Goal: Task Accomplishment & Management: Complete application form

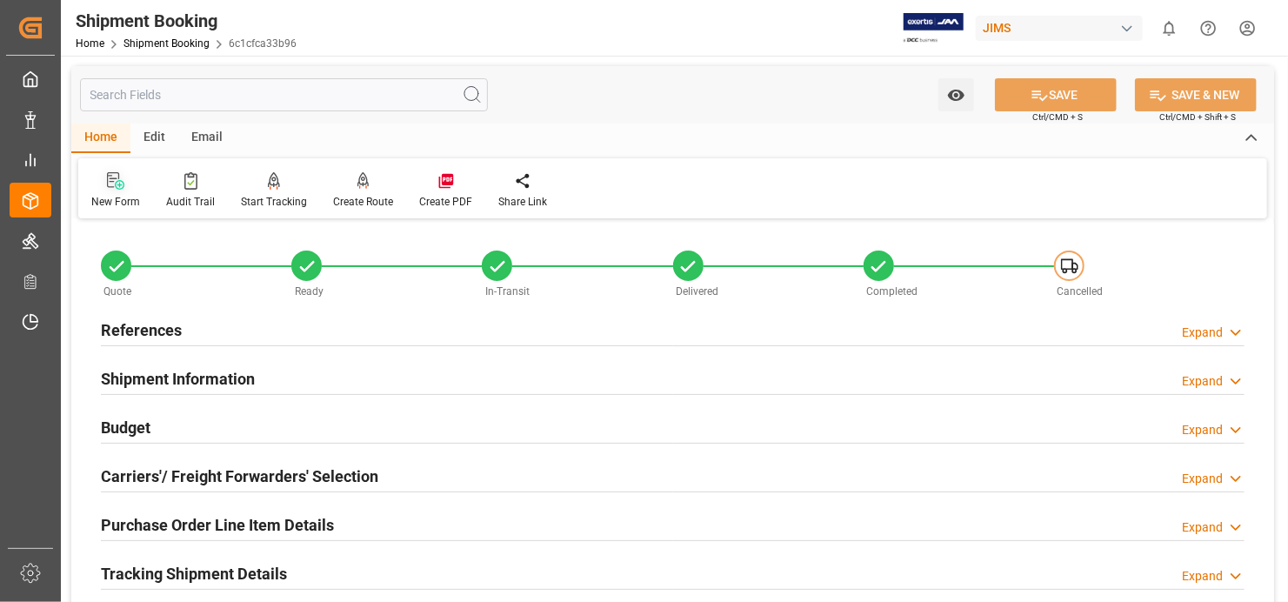
click at [110, 182] on icon at bounding box center [113, 180] width 12 height 16
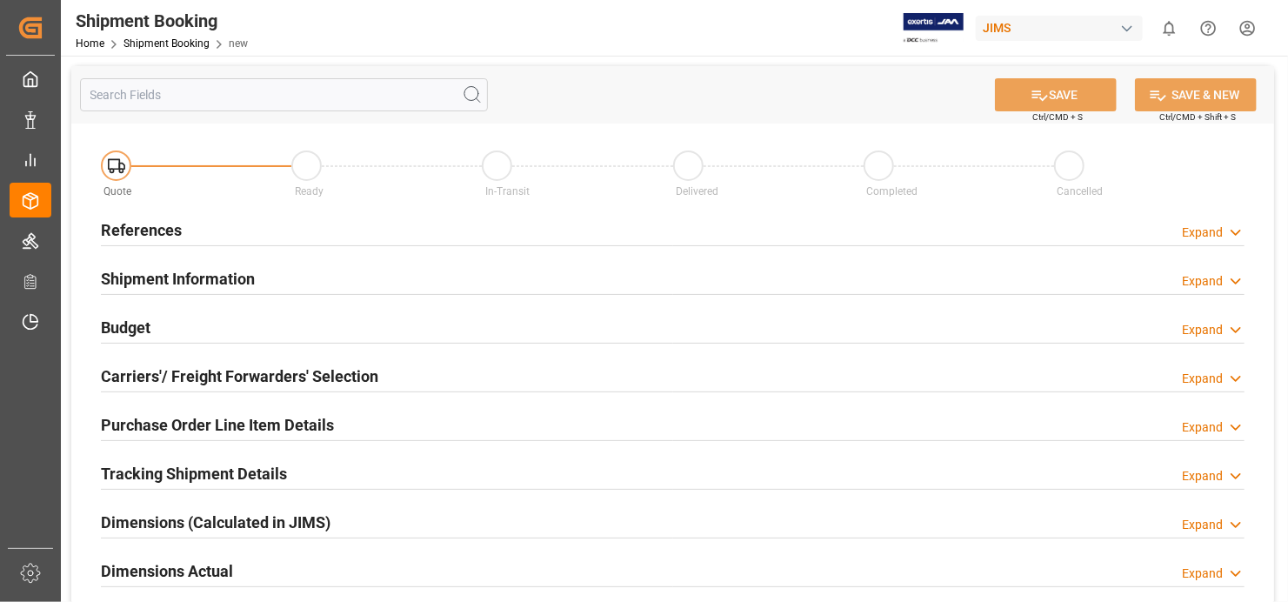
click at [125, 225] on h2 "References" at bounding box center [141, 229] width 81 height 23
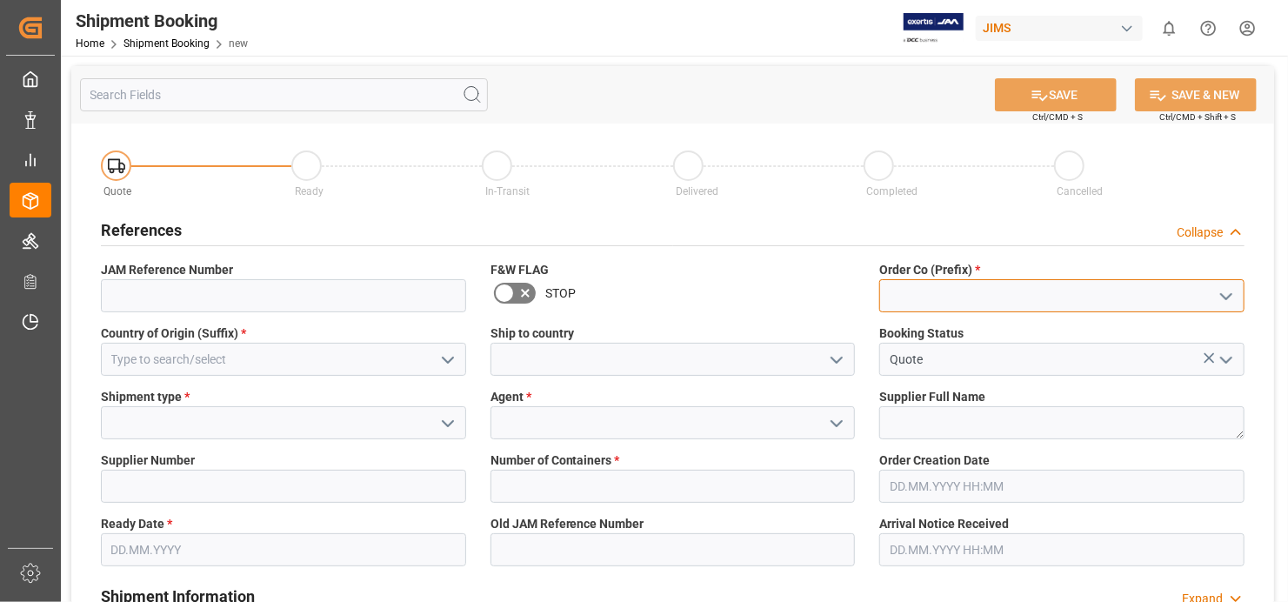
click at [1051, 297] on input at bounding box center [1061, 295] width 365 height 33
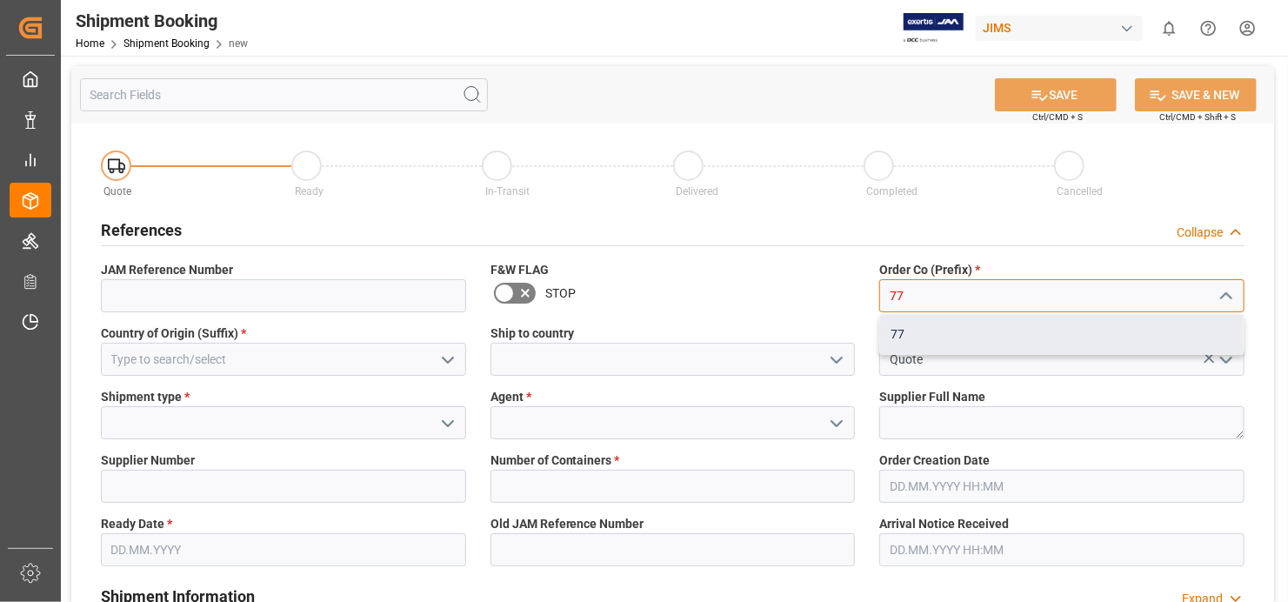
click at [941, 329] on div "77" at bounding box center [1062, 334] width 364 height 39
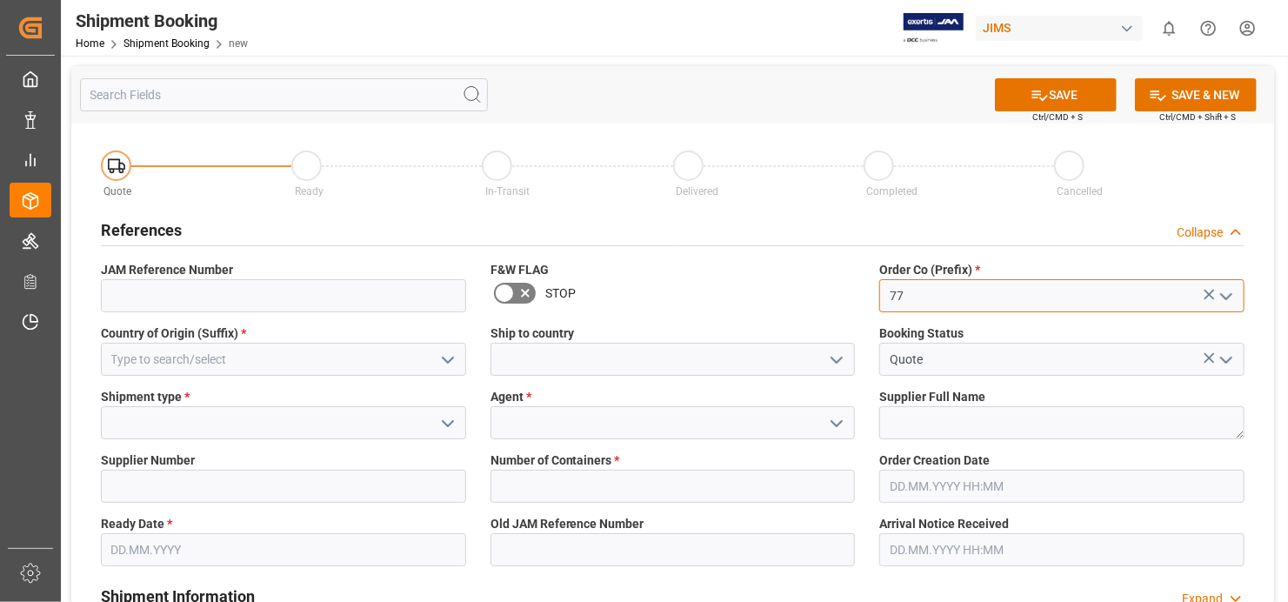
type input "77"
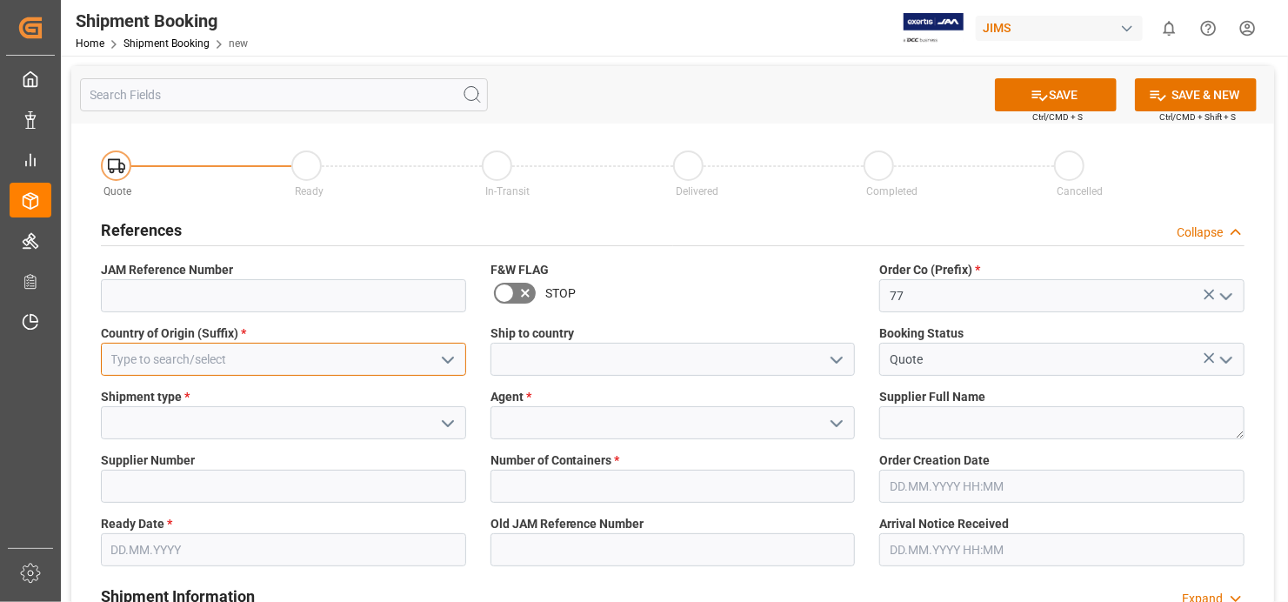
click at [302, 356] on input at bounding box center [283, 359] width 365 height 33
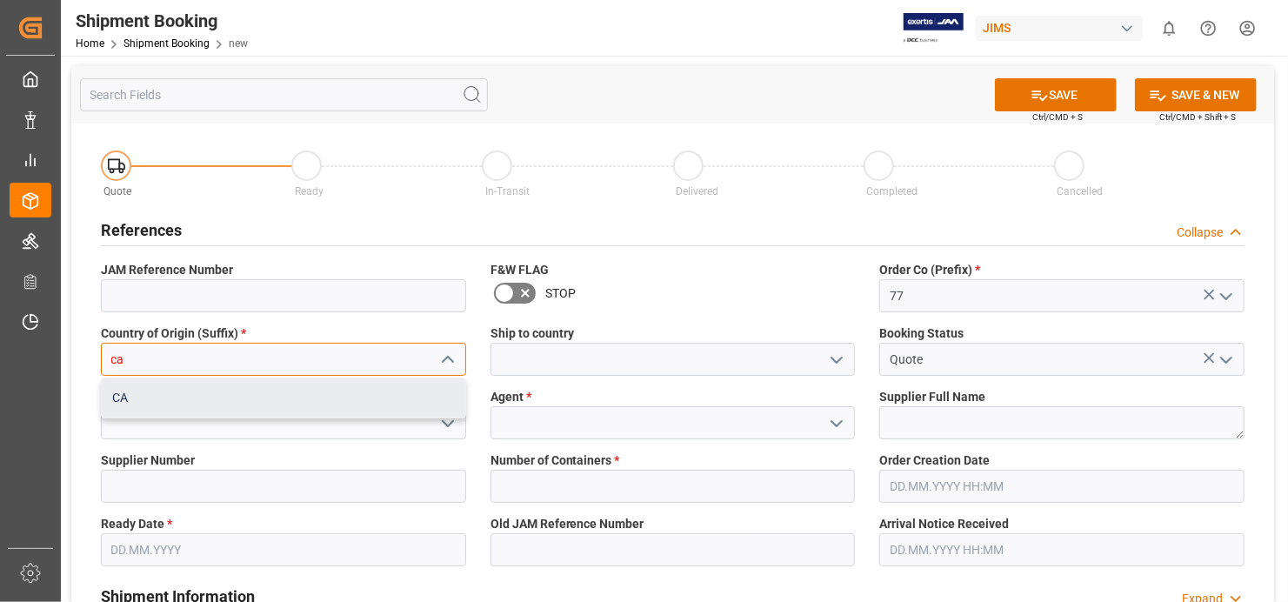
click at [264, 382] on div "CA" at bounding box center [284, 397] width 364 height 39
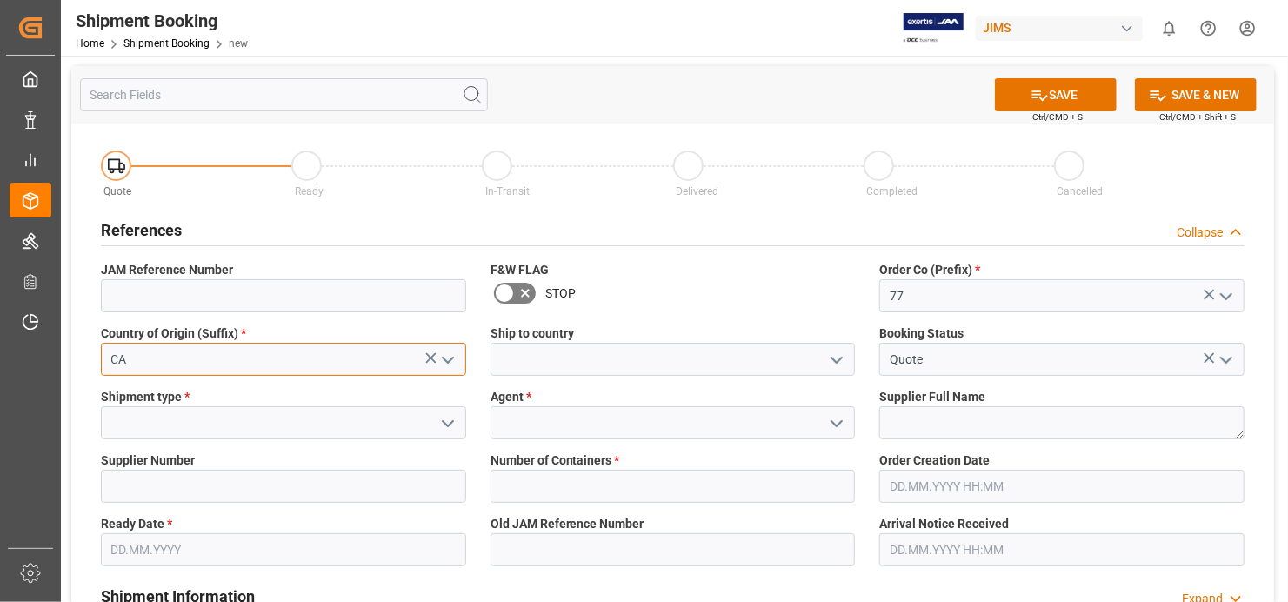
type input "CA"
click at [444, 419] on icon "open menu" at bounding box center [448, 423] width 21 height 21
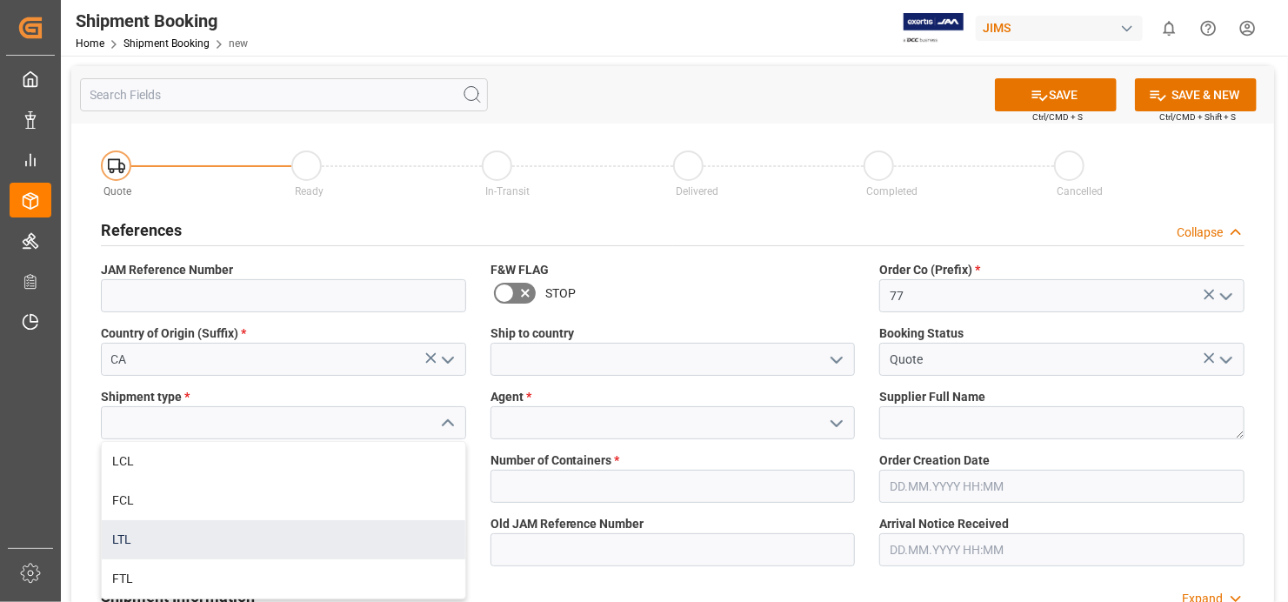
click at [176, 538] on div "LTL" at bounding box center [284, 539] width 364 height 39
type input "LTL"
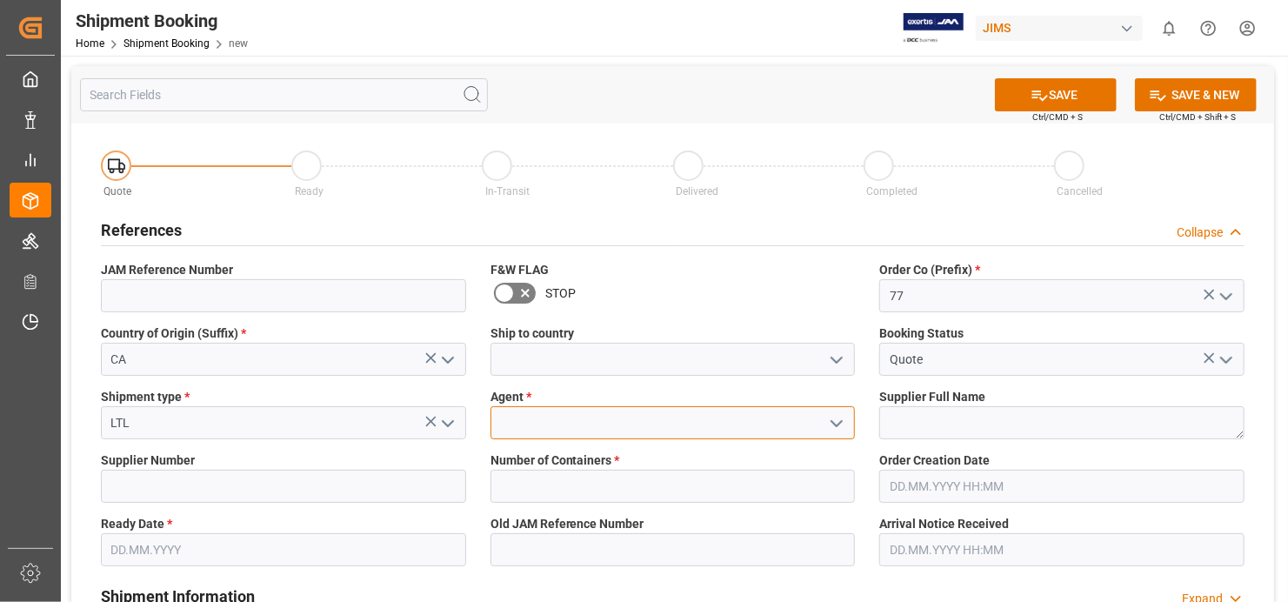
click at [660, 428] on input at bounding box center [673, 422] width 365 height 33
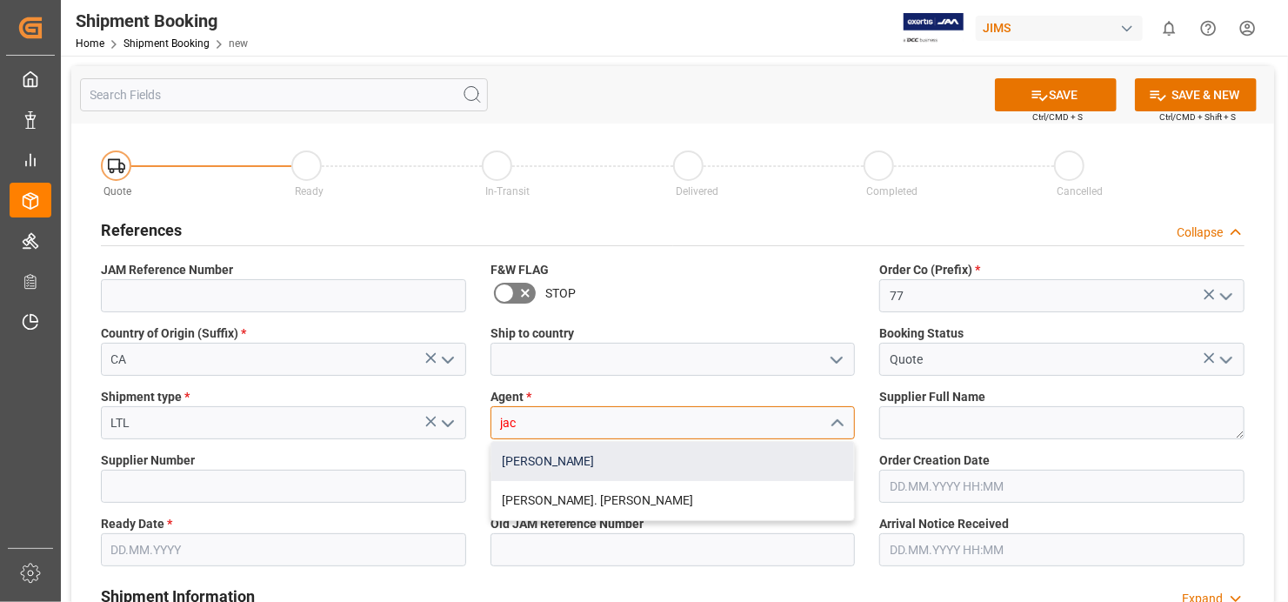
click at [639, 455] on div "[PERSON_NAME]" at bounding box center [673, 461] width 364 height 39
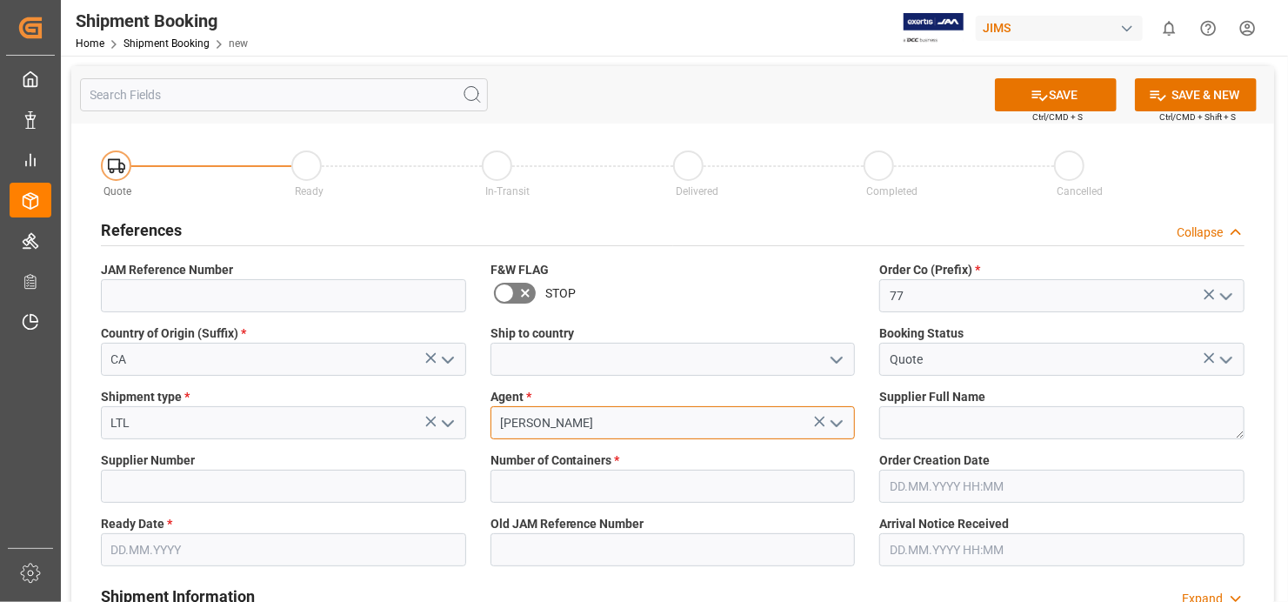
type input "[PERSON_NAME]"
click at [1083, 431] on textarea at bounding box center [1061, 422] width 365 height 33
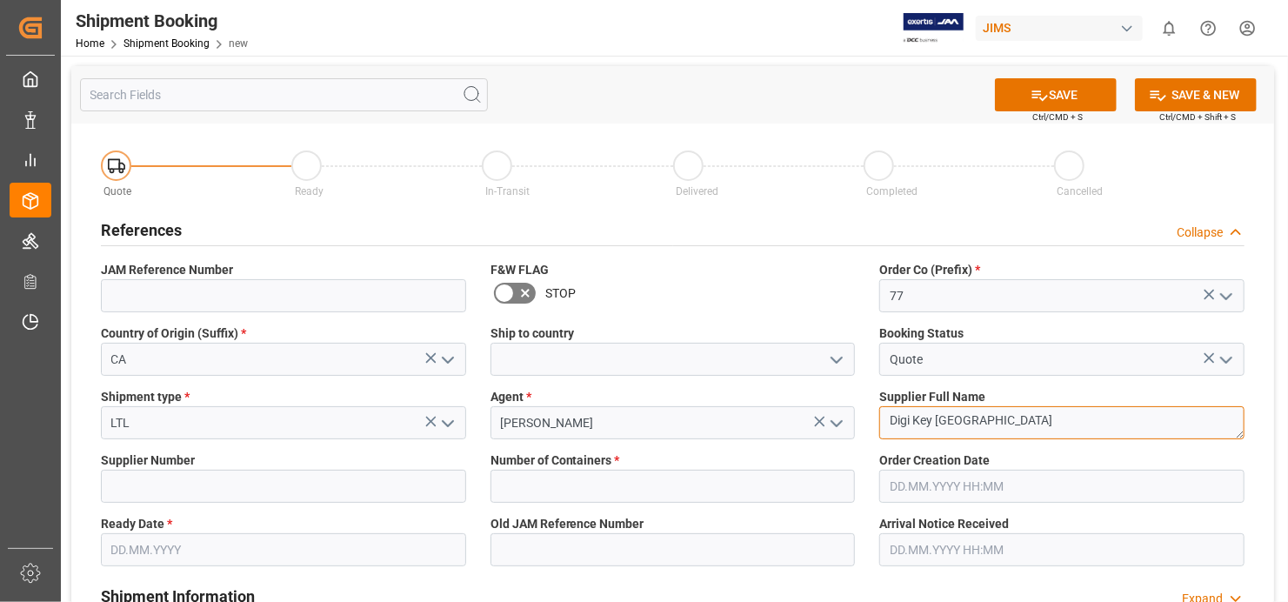
scroll to position [87, 0]
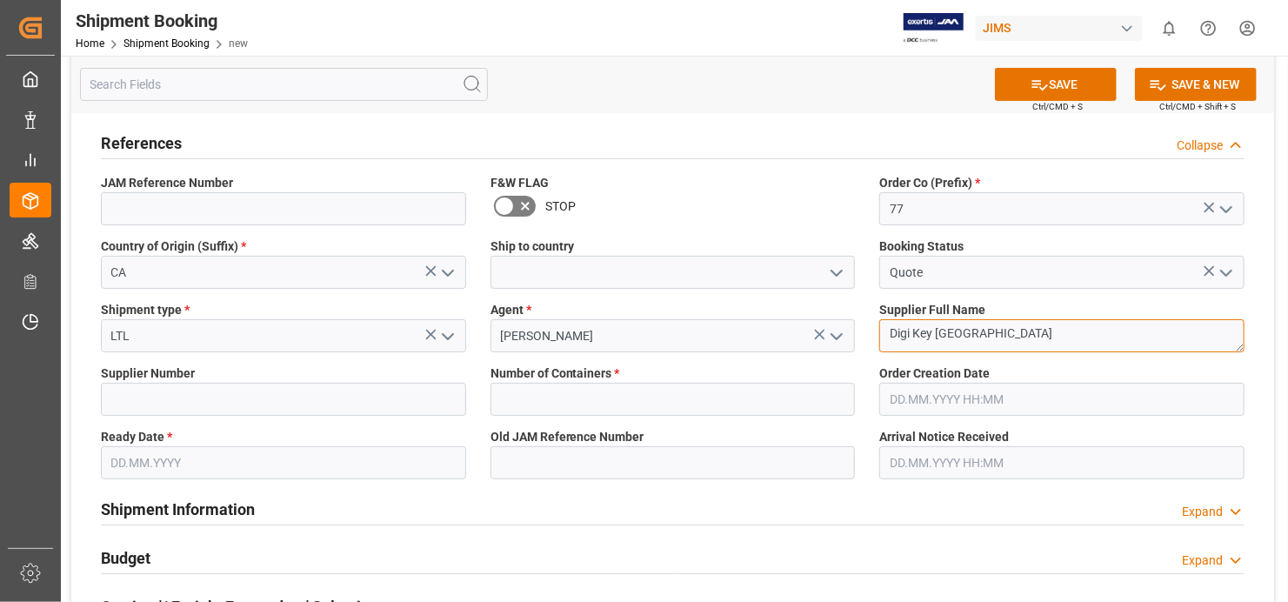
type textarea "Digi Key [GEOGRAPHIC_DATA]"
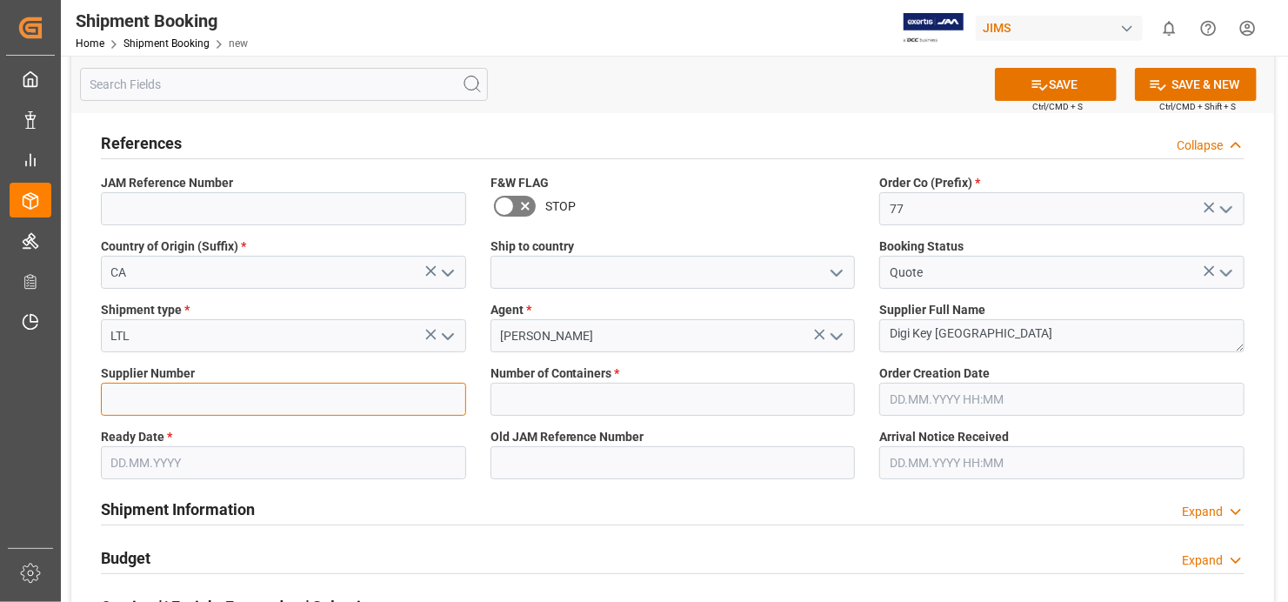
click at [344, 396] on input at bounding box center [283, 399] width 365 height 33
type input "169166"
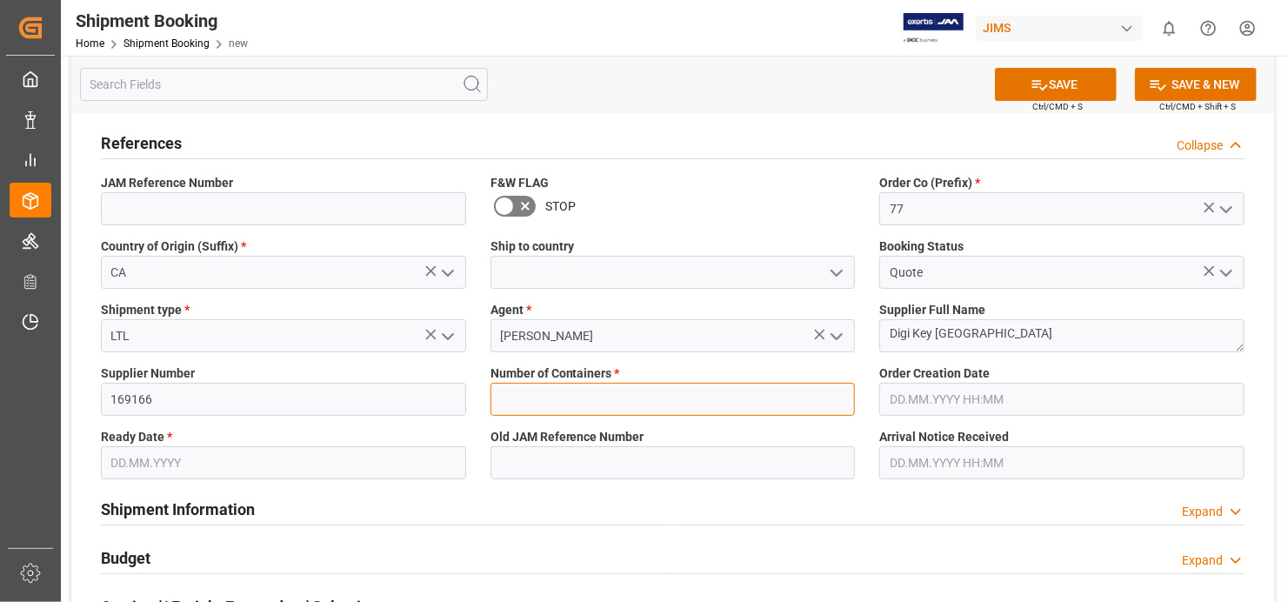
click at [836, 408] on input "text" at bounding box center [673, 399] width 365 height 33
type input "0"
click at [436, 461] on input "text" at bounding box center [283, 462] width 365 height 33
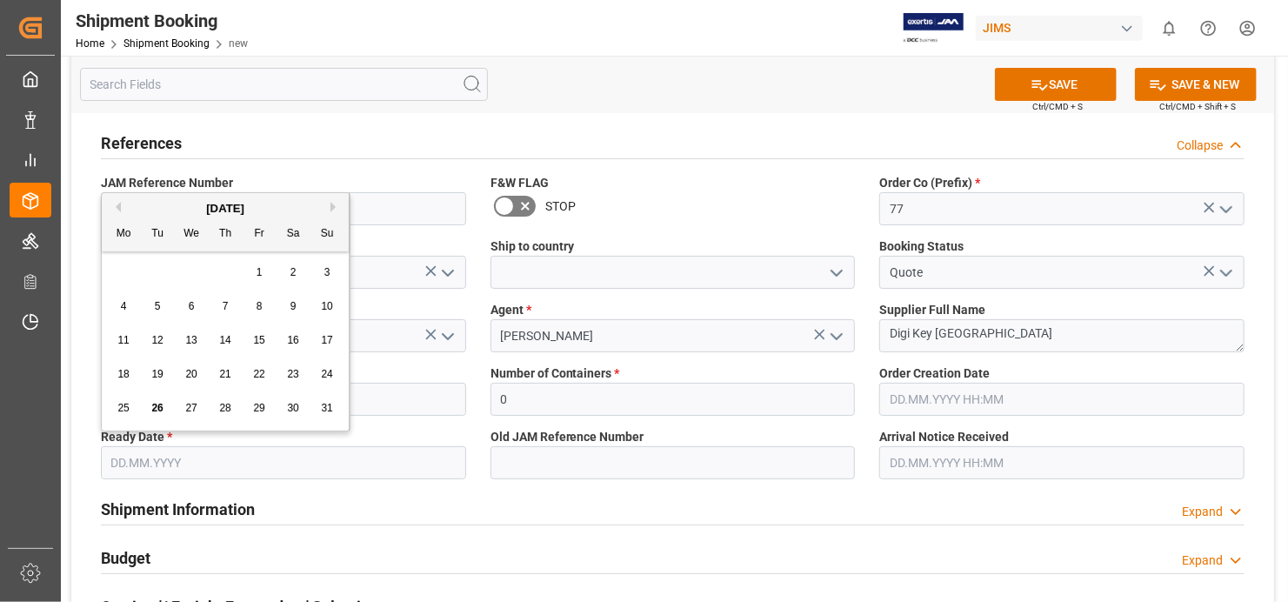
click at [158, 393] on div "25 26 27 28 29 30 31" at bounding box center [225, 408] width 237 height 34
click at [157, 408] on span "26" at bounding box center [156, 408] width 11 height 12
type input "[DATE]"
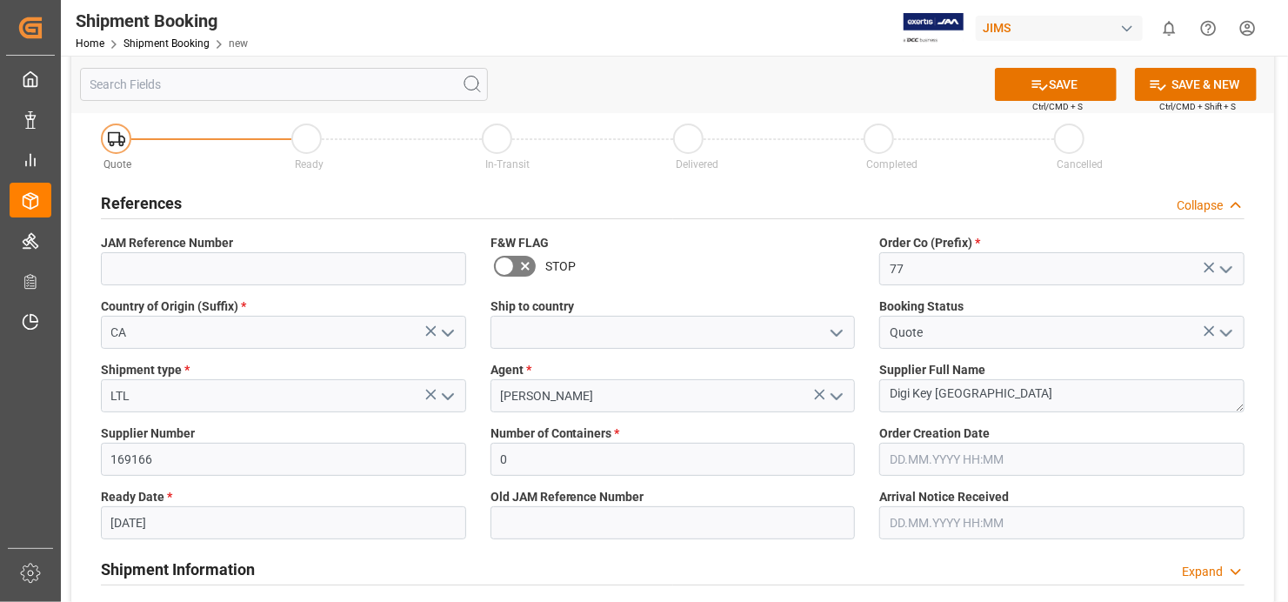
scroll to position [0, 0]
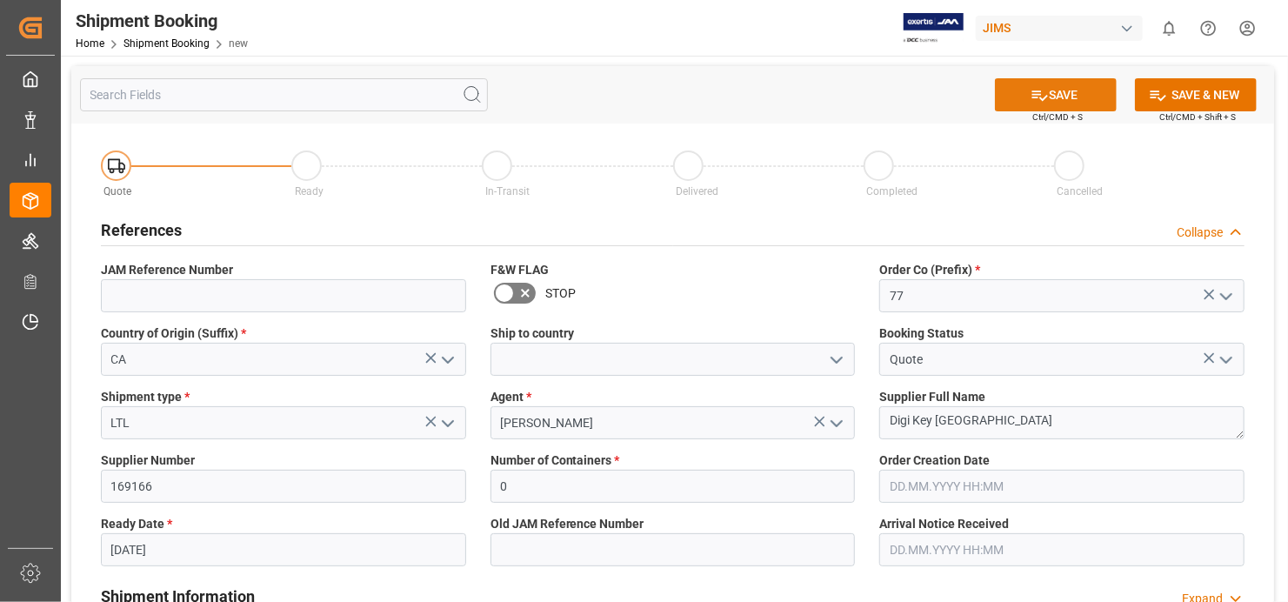
click at [1047, 85] on button "SAVE" at bounding box center [1056, 94] width 122 height 33
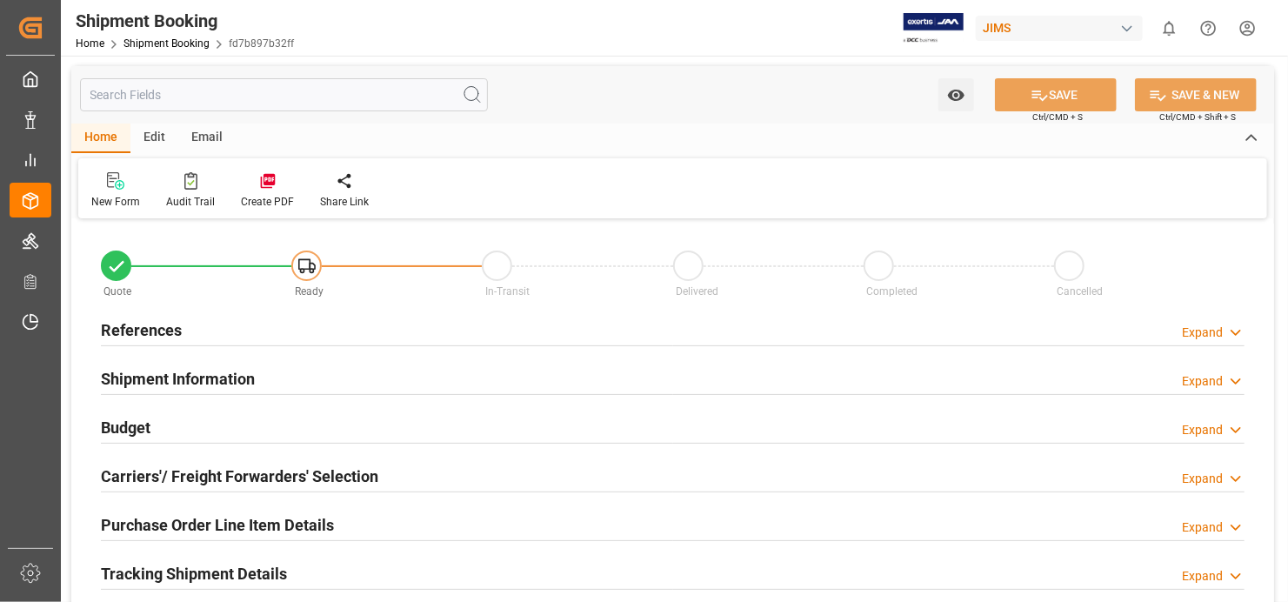
type input "0"
type input "[DATE]"
click at [149, 326] on h2 "References" at bounding box center [141, 329] width 81 height 23
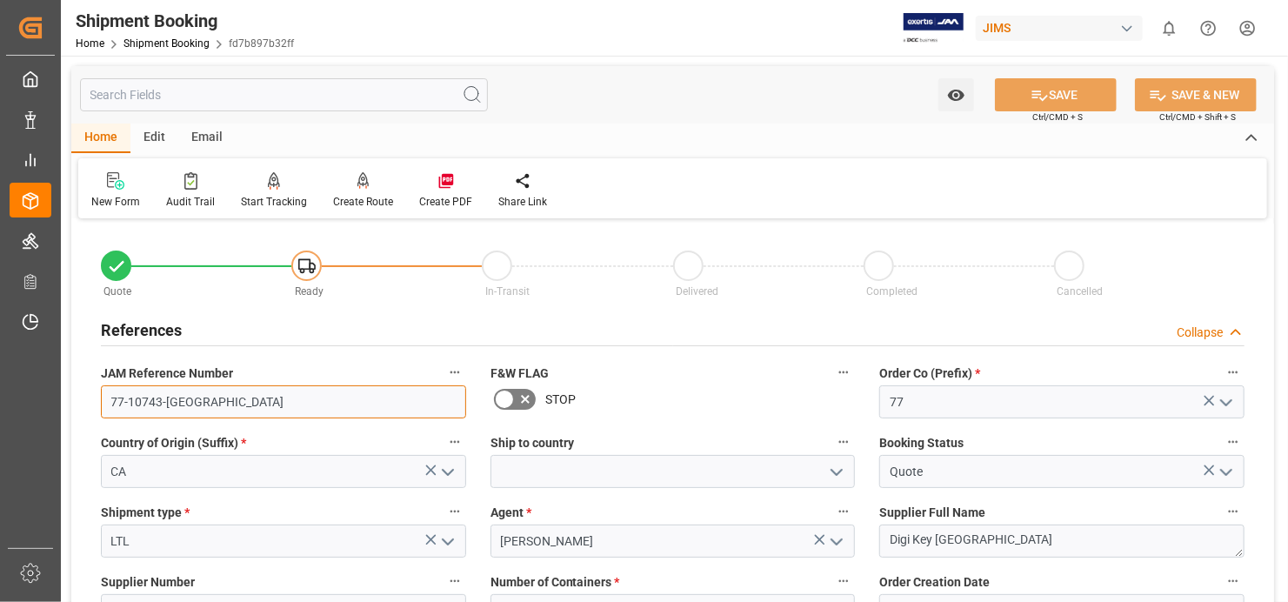
drag, startPoint x: 180, startPoint y: 401, endPoint x: 104, endPoint y: 401, distance: 75.7
click at [104, 401] on input "77-10743-[GEOGRAPHIC_DATA]" at bounding box center [283, 401] width 365 height 33
